Goal: Check status: Check status

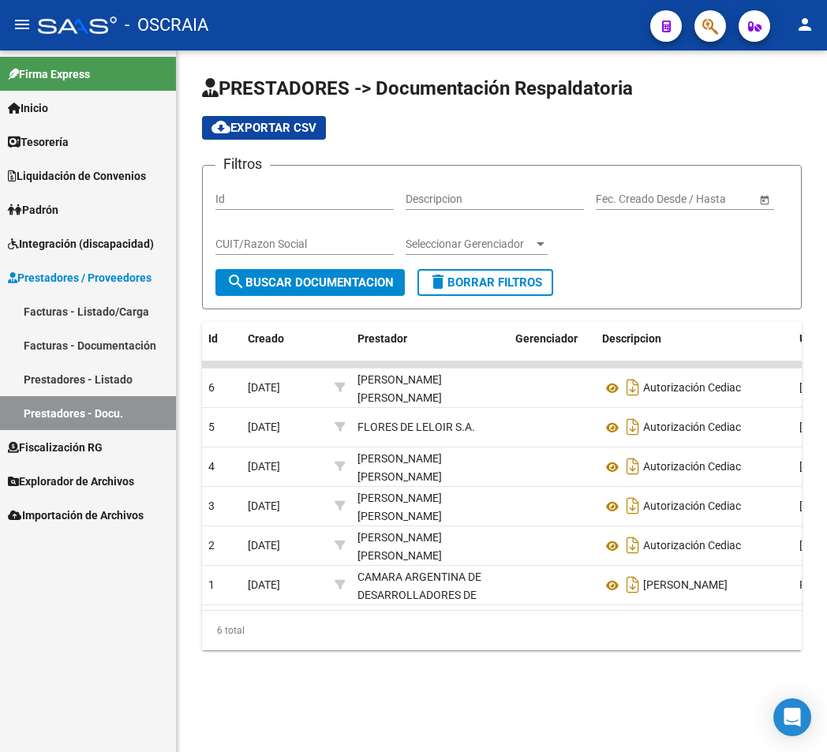
click at [83, 383] on link "Prestadores - Listado" at bounding box center [88, 379] width 176 height 34
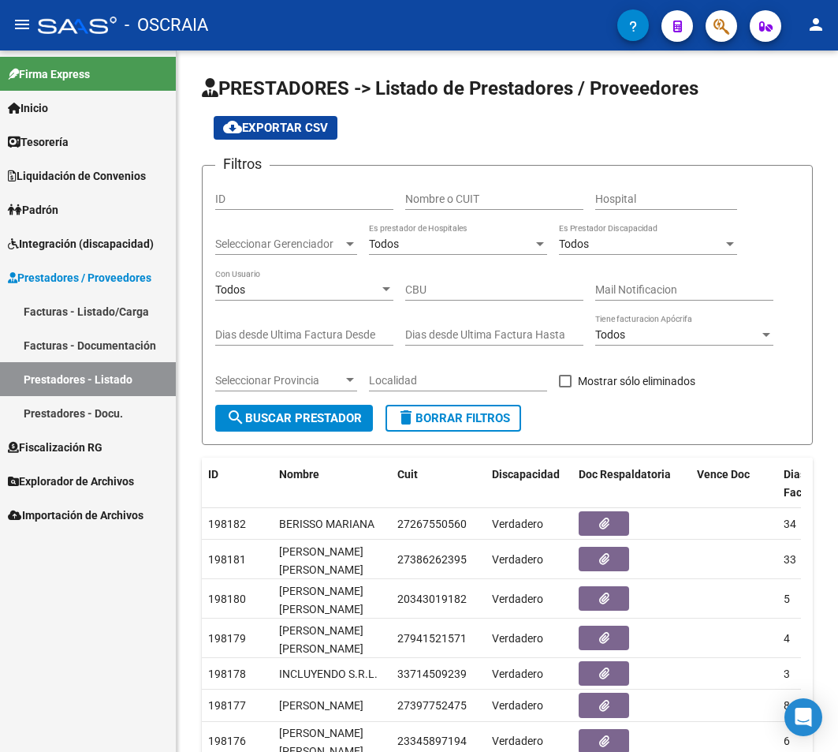
click at [67, 196] on link "Padrón" at bounding box center [88, 209] width 176 height 34
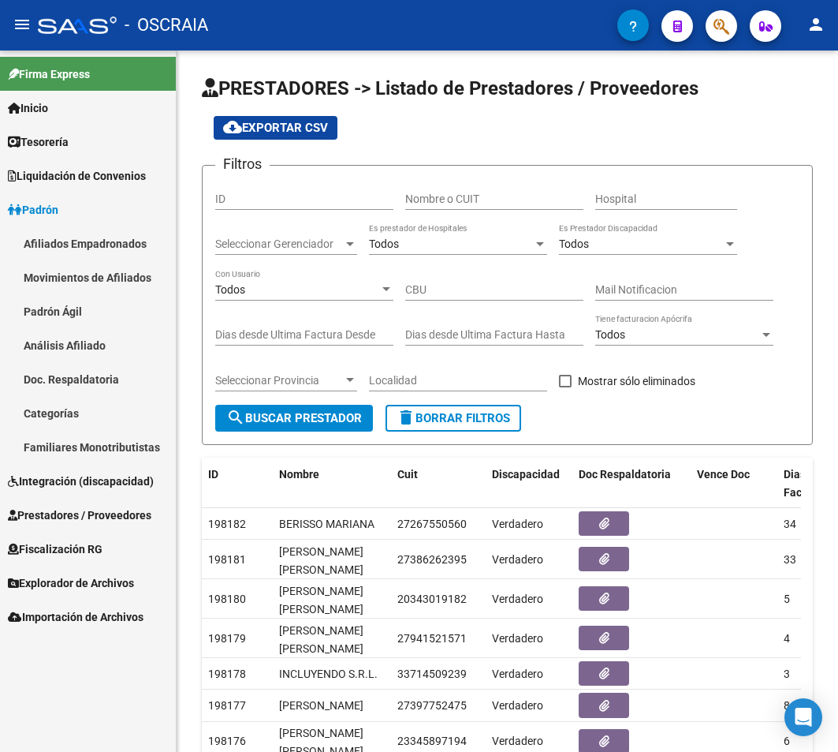
click at [65, 345] on link "Análisis Afiliado" at bounding box center [88, 345] width 176 height 34
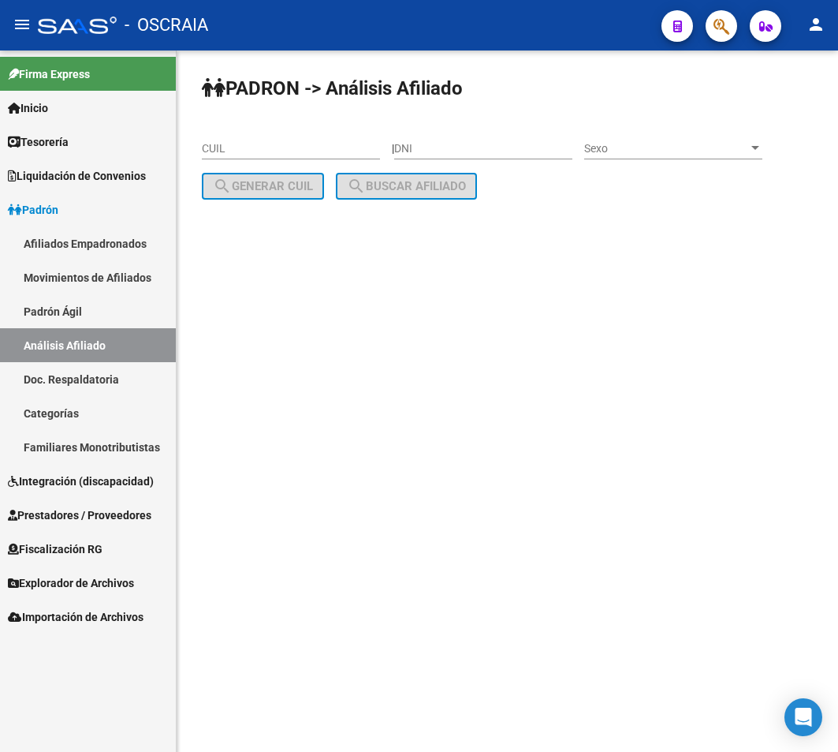
click at [270, 159] on div "CUIL" at bounding box center [291, 144] width 178 height 32
click at [263, 144] on input "CUIL" at bounding box center [291, 148] width 178 height 13
type input "20-50080642-8"
click at [465, 195] on button "search Buscar afiliado" at bounding box center [406, 186] width 141 height 27
